Goal: Information Seeking & Learning: Learn about a topic

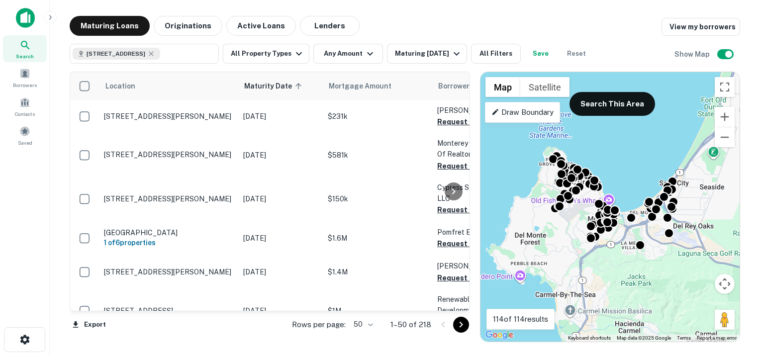
click at [610, 207] on gmp-advanced-marker at bounding box center [610, 207] width 0 height 0
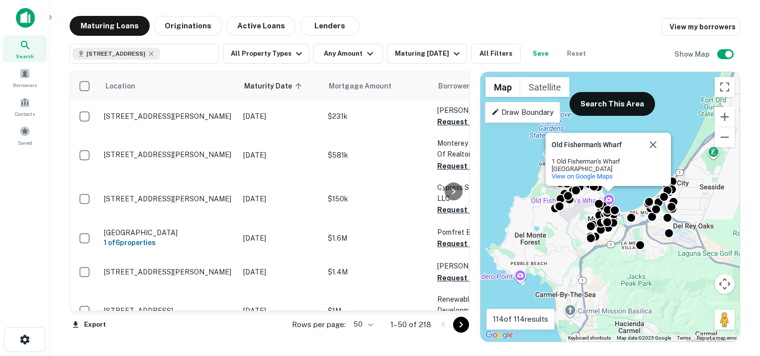
click at [610, 207] on gmp-advanced-marker at bounding box center [610, 207] width 0 height 0
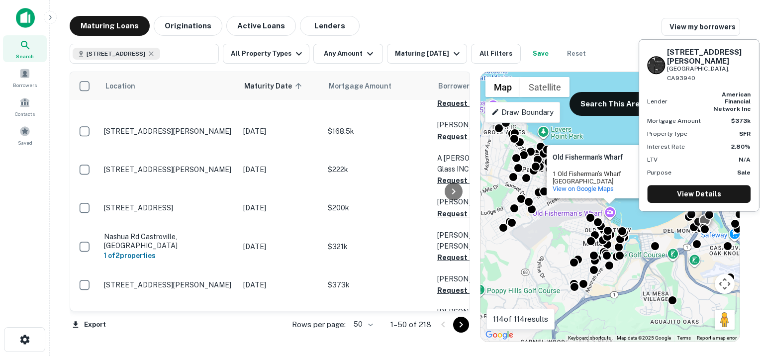
scroll to position [1244, 0]
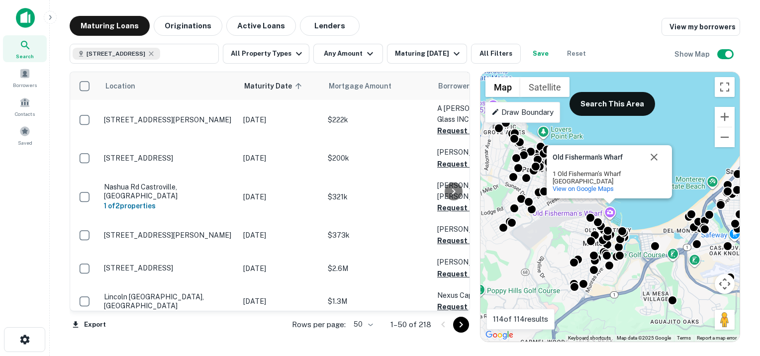
click at [612, 219] on gmp-advanced-marker at bounding box center [612, 219] width 0 height 0
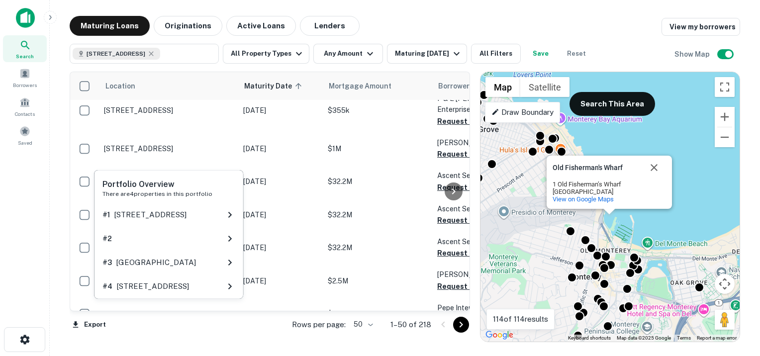
scroll to position [1519, 0]
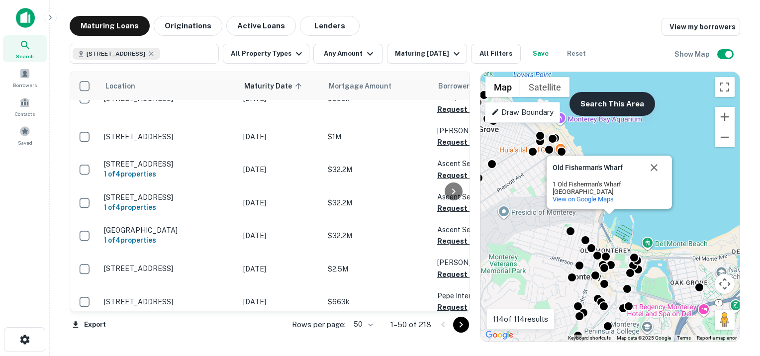
click at [625, 103] on button "Search This Area" at bounding box center [613, 104] width 86 height 24
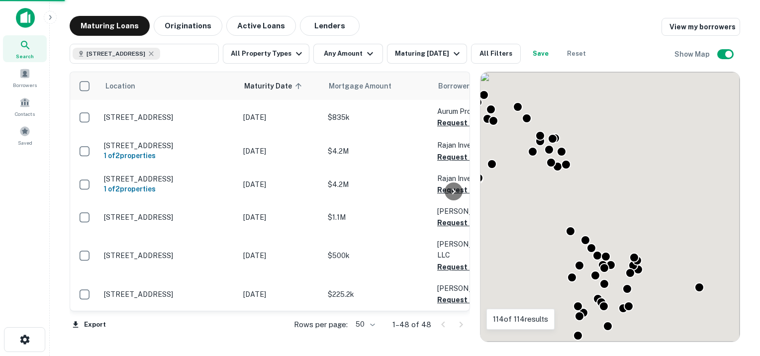
scroll to position [1429, 0]
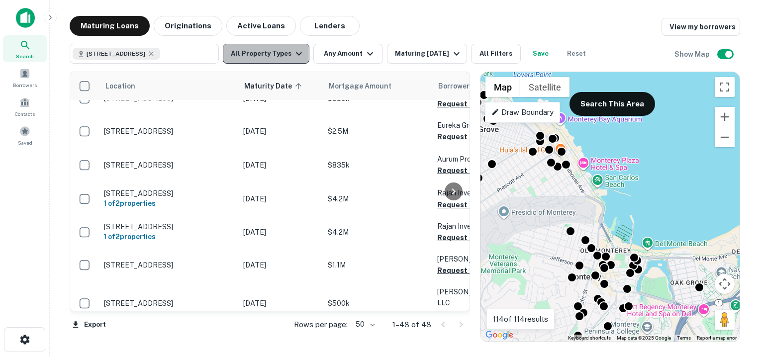
click at [298, 53] on icon "button" at bounding box center [299, 54] width 12 height 12
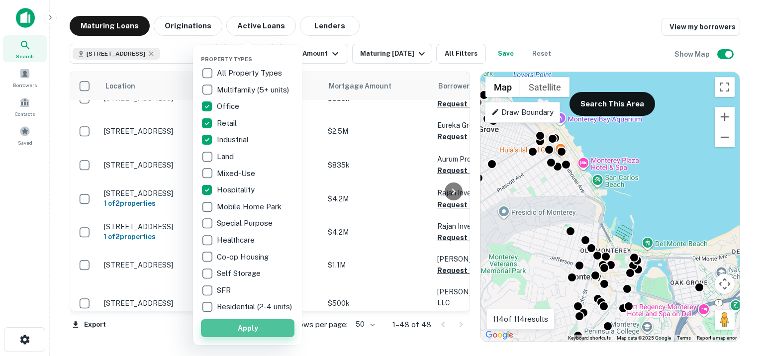
click at [247, 337] on button "Apply" at bounding box center [248, 329] width 94 height 18
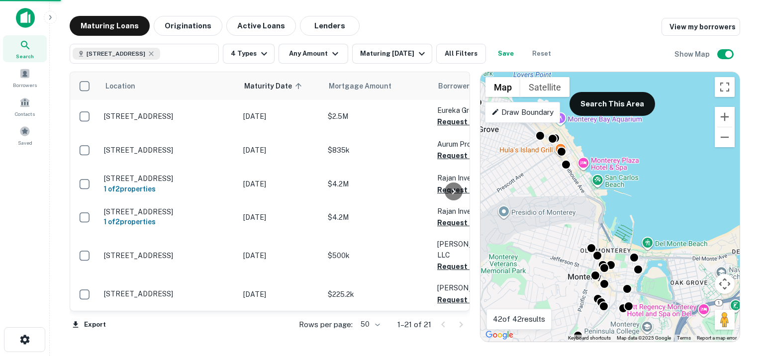
scroll to position [495, 0]
